Goal: Task Accomplishment & Management: Complete application form

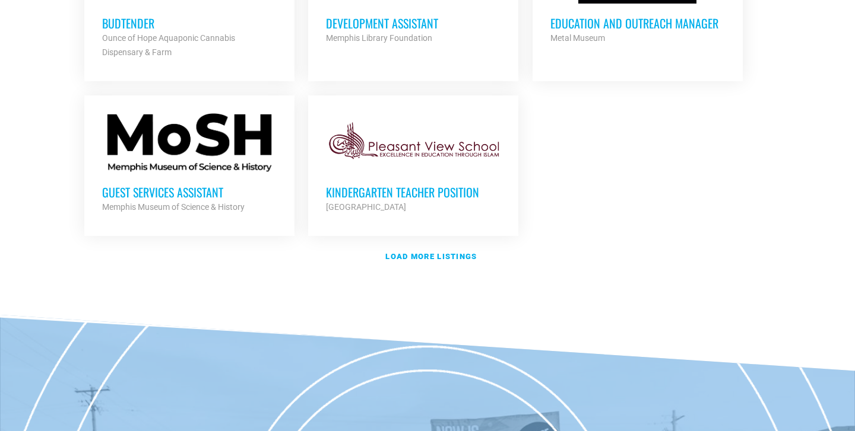
scroll to position [1456, 0]
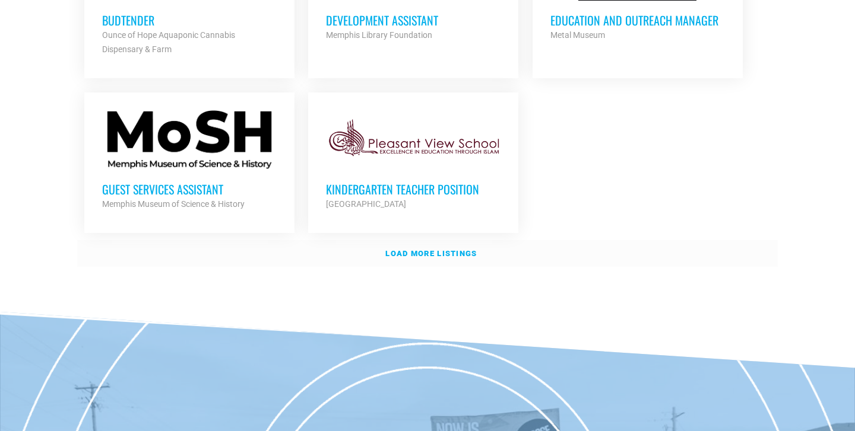
click at [410, 251] on strong "Load more listings" at bounding box center [430, 253] width 91 height 9
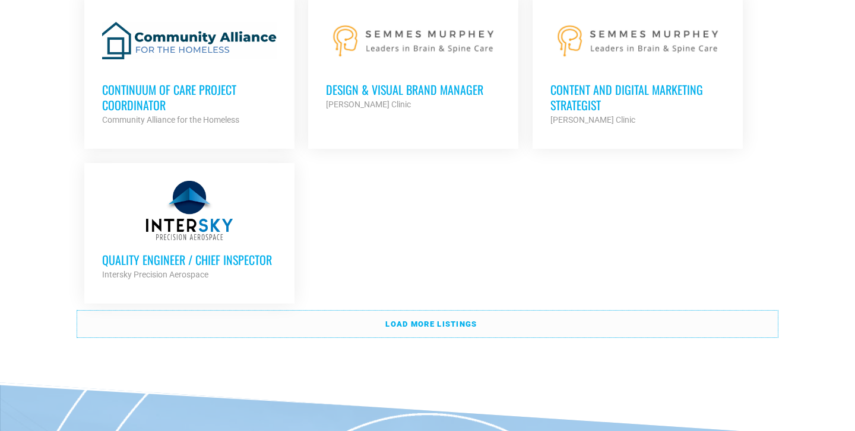
scroll to position [2605, 0]
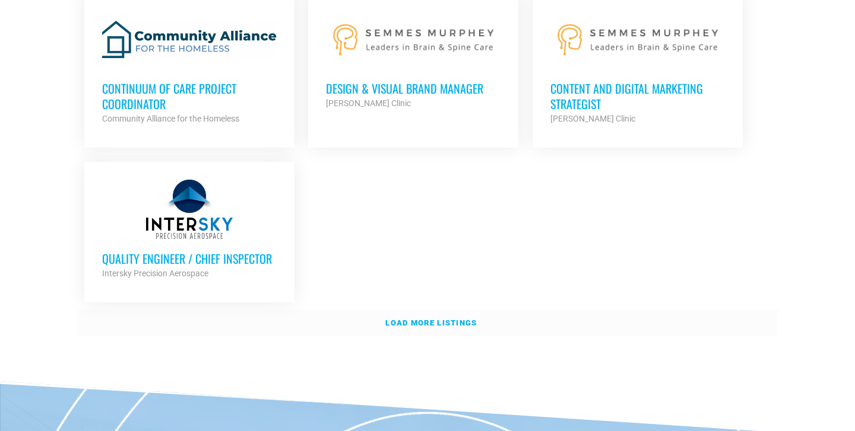
click at [401, 319] on strong "Load more listings" at bounding box center [430, 323] width 91 height 9
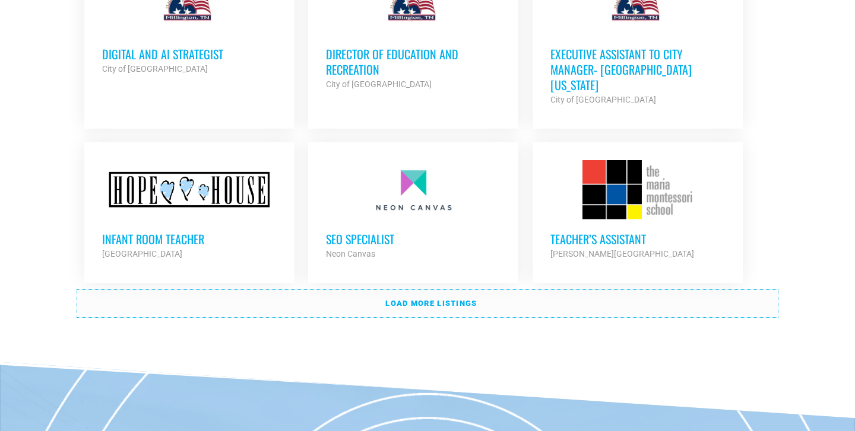
scroll to position [3691, 0]
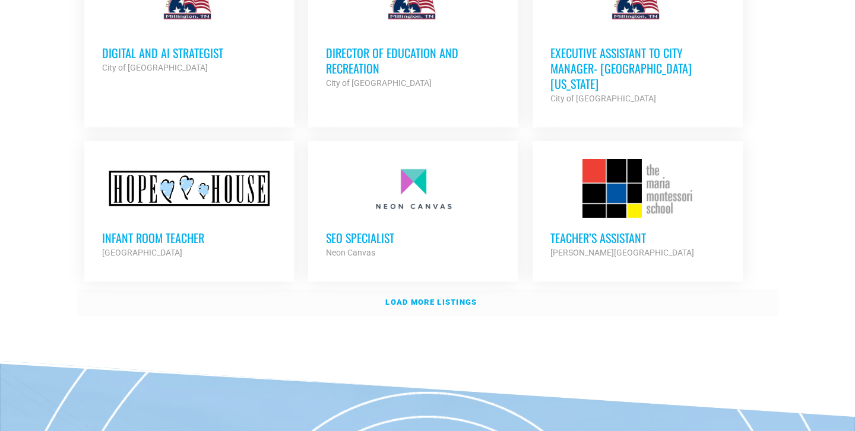
click at [298, 289] on link "Load more listings" at bounding box center [427, 302] width 700 height 27
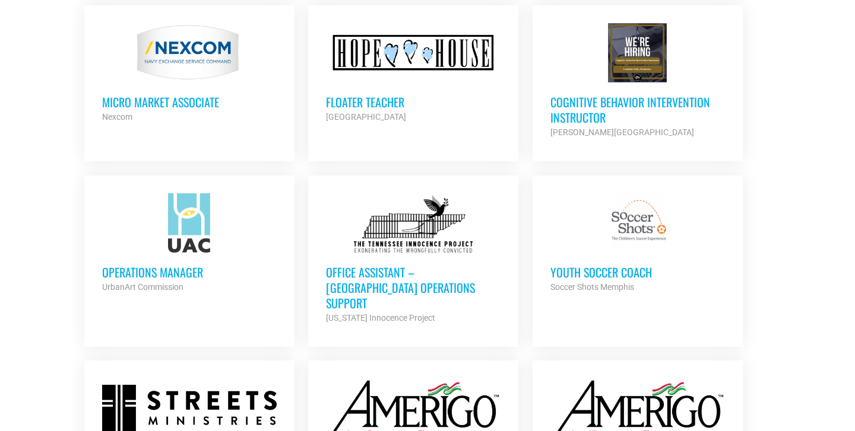
scroll to position [3983, 0]
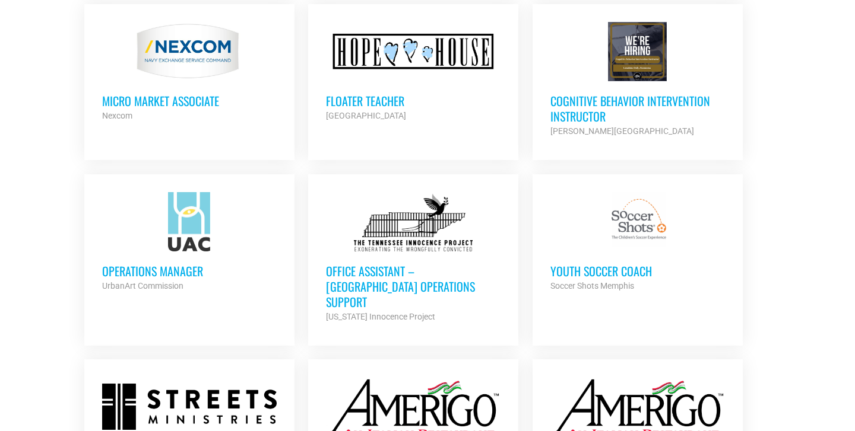
click at [399, 263] on h3 "Office Assistant – [GEOGRAPHIC_DATA] Operations Support" at bounding box center [413, 286] width 174 height 46
